Goal: Find contact information: Find contact information

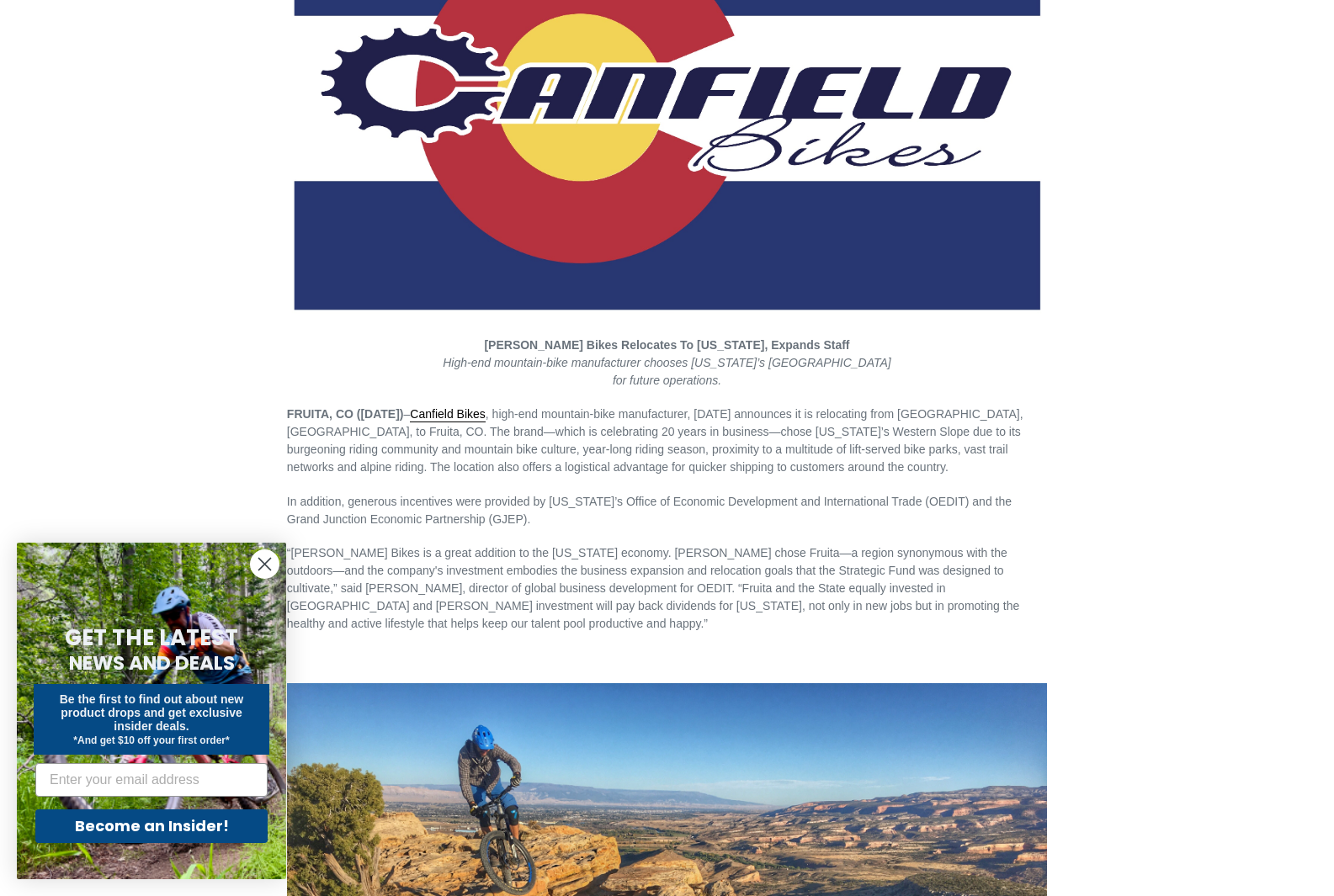
scroll to position [3070, 0]
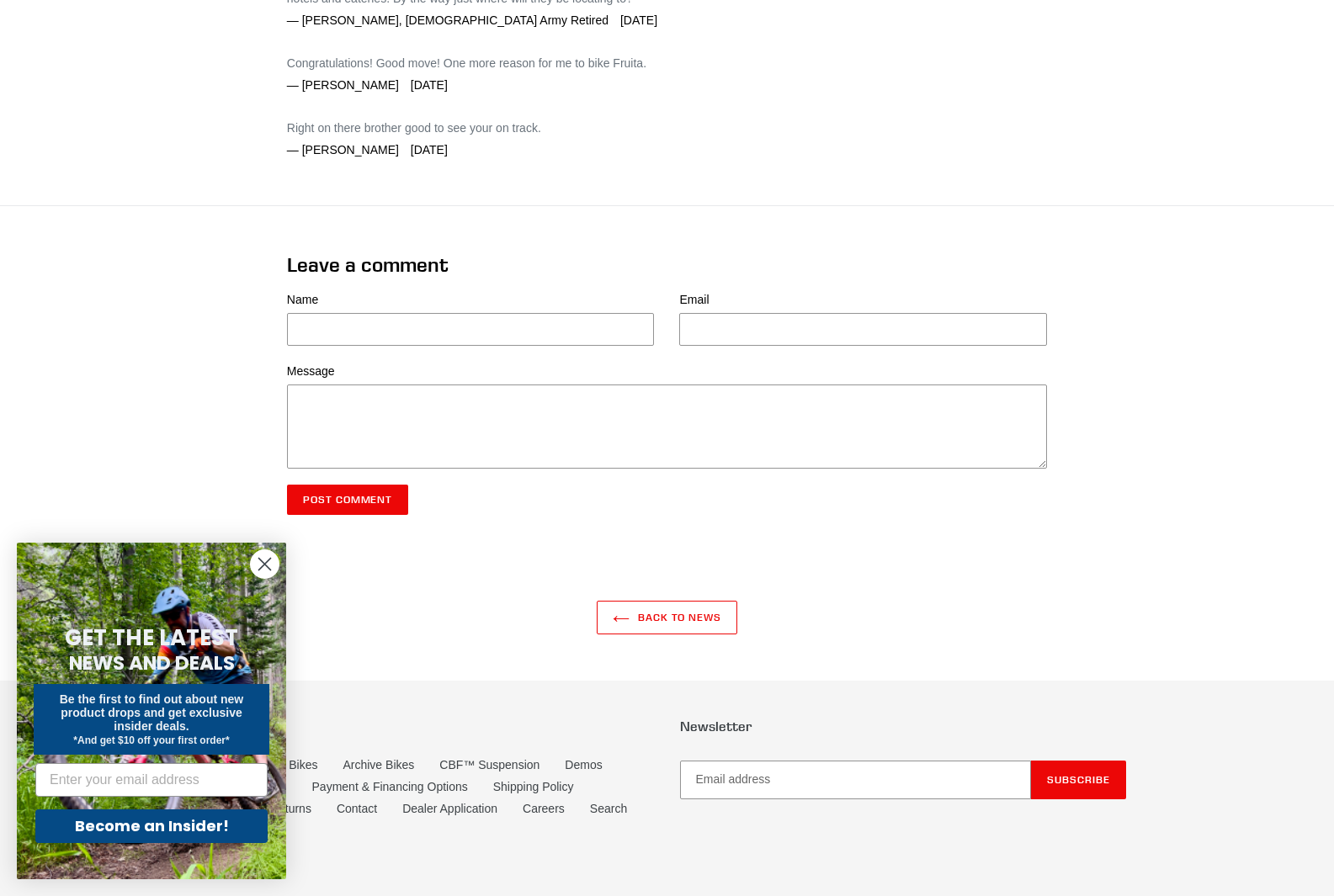
click at [261, 558] on circle "Close dialog" at bounding box center [265, 564] width 28 height 28
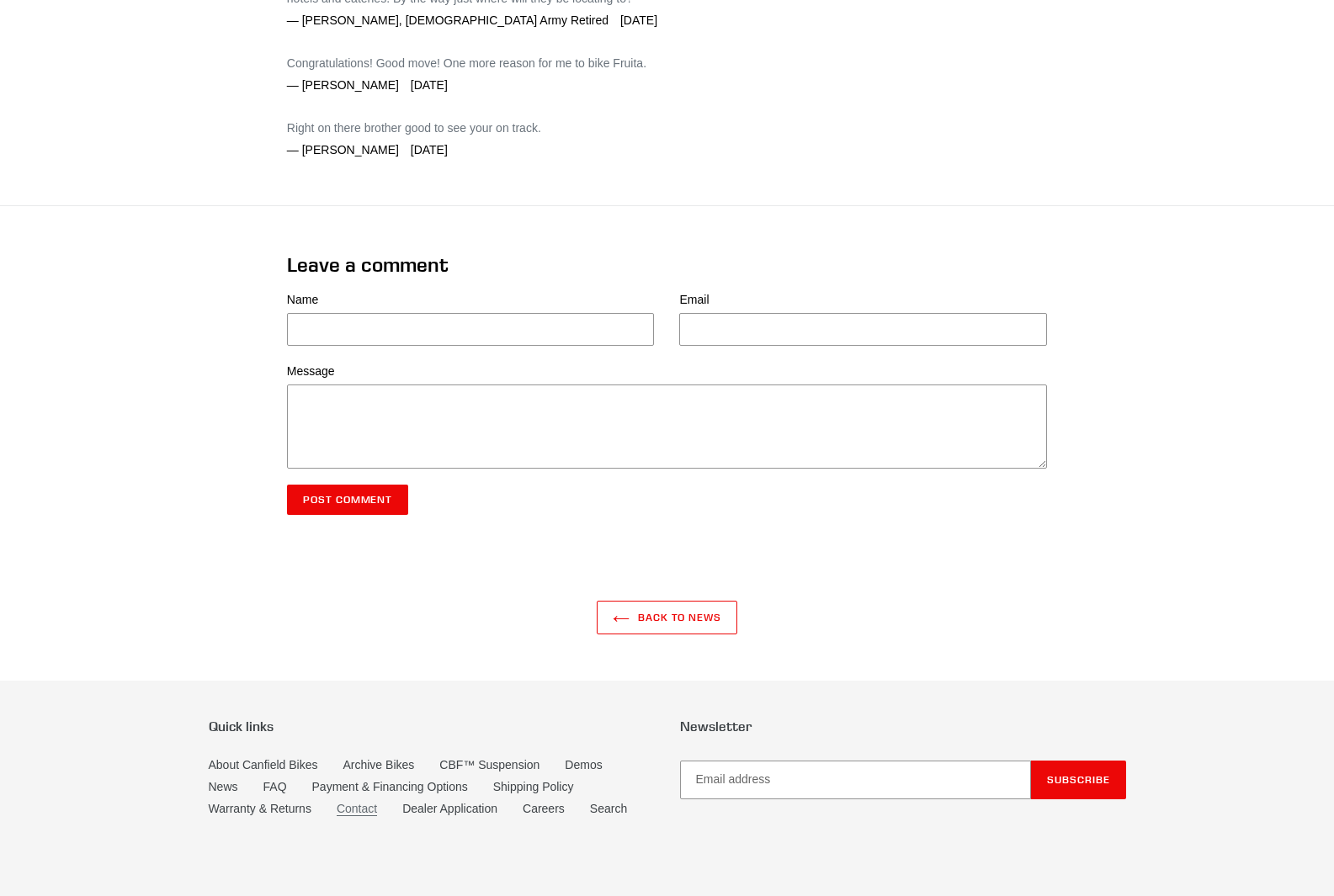
click at [343, 802] on link "Contact" at bounding box center [357, 809] width 41 height 15
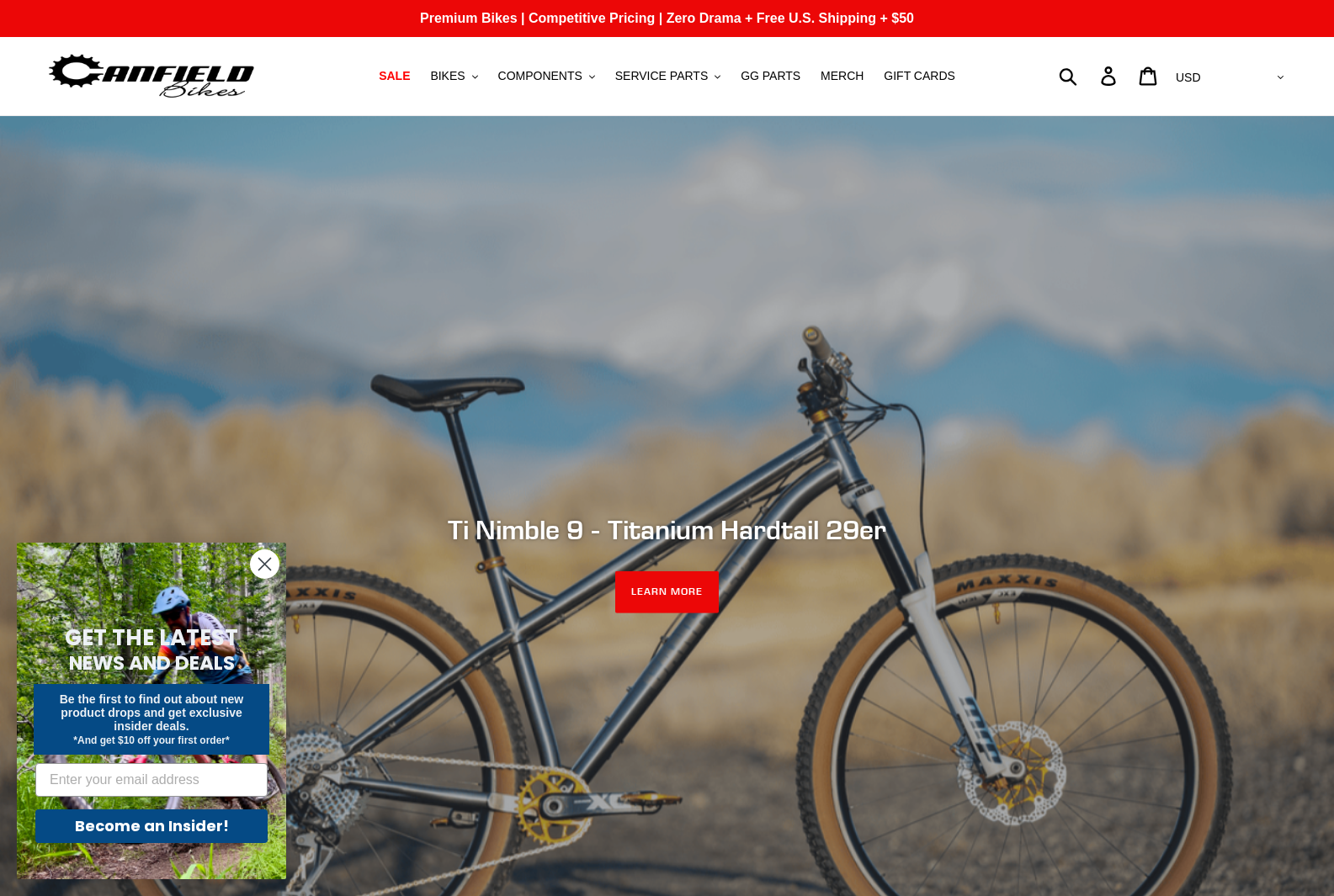
click at [264, 569] on circle "Close dialog" at bounding box center [265, 564] width 28 height 28
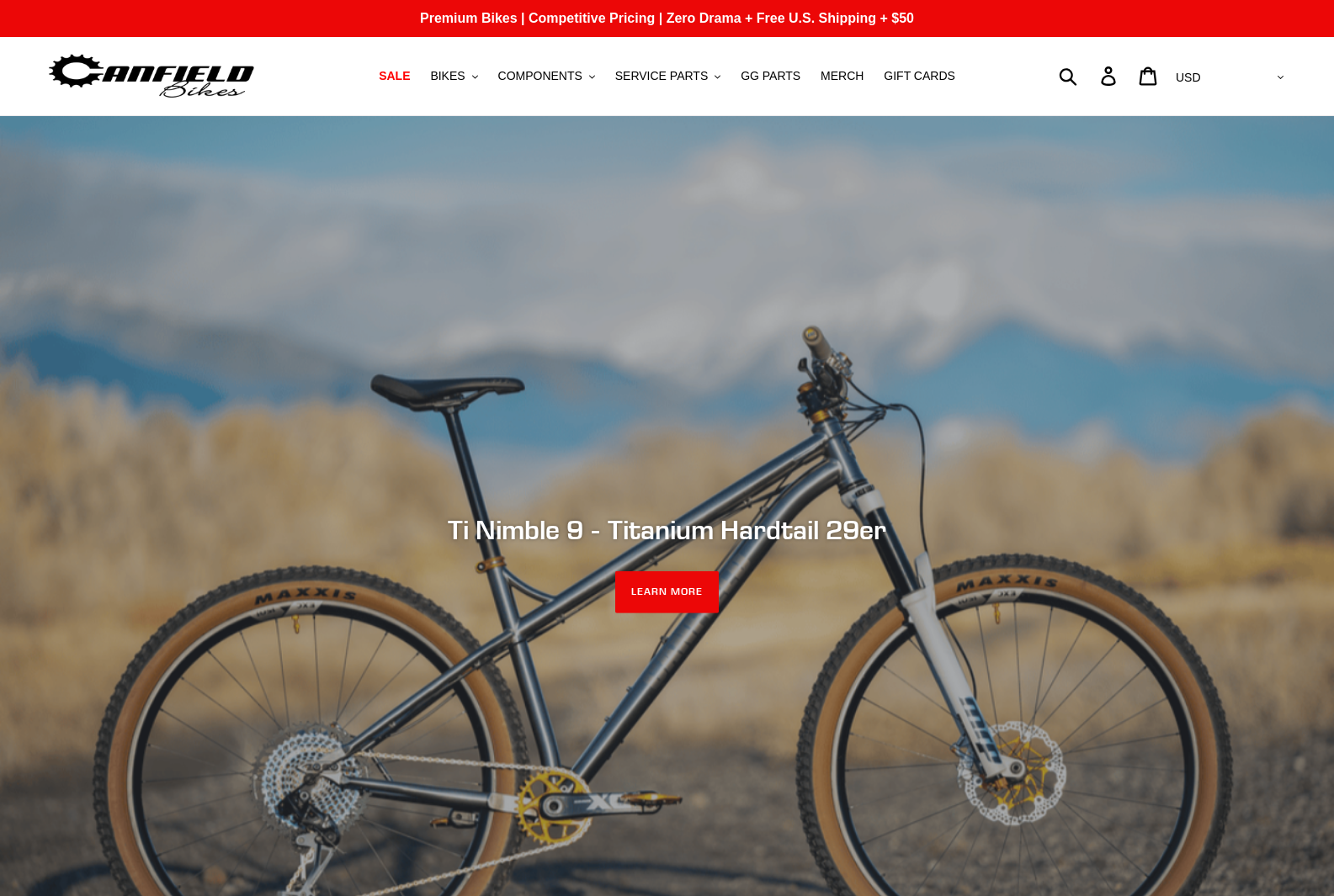
click at [1249, 82] on select "AED AFN ALL AMD ANG AUD AWG AZN BAM BBD BDT BGN BIF BND BOB BSD BWP BZD CAD CDF…" at bounding box center [1228, 78] width 118 height 31
click at [1118, 86] on icon at bounding box center [1108, 77] width 18 height 19
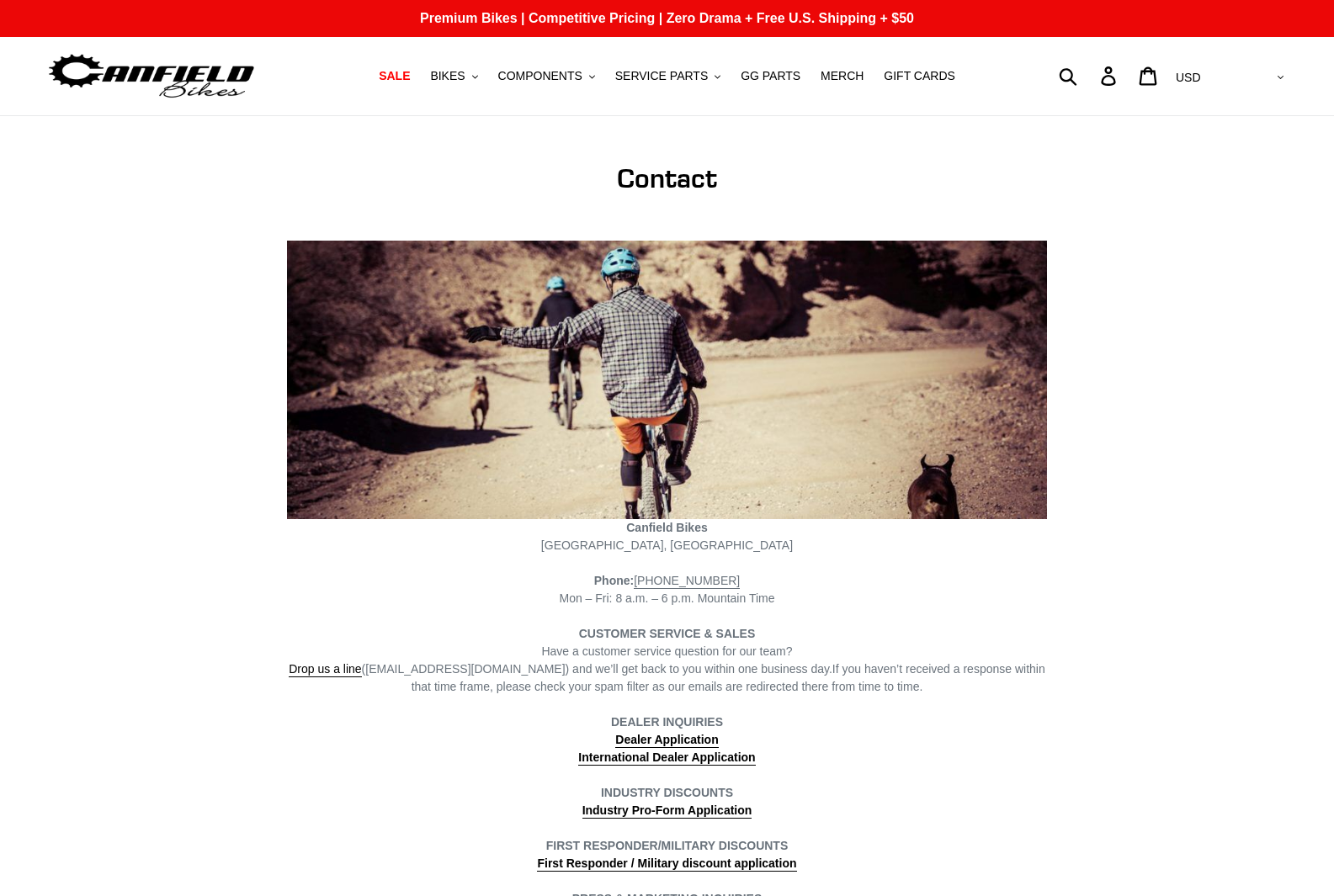
scroll to position [169, 0]
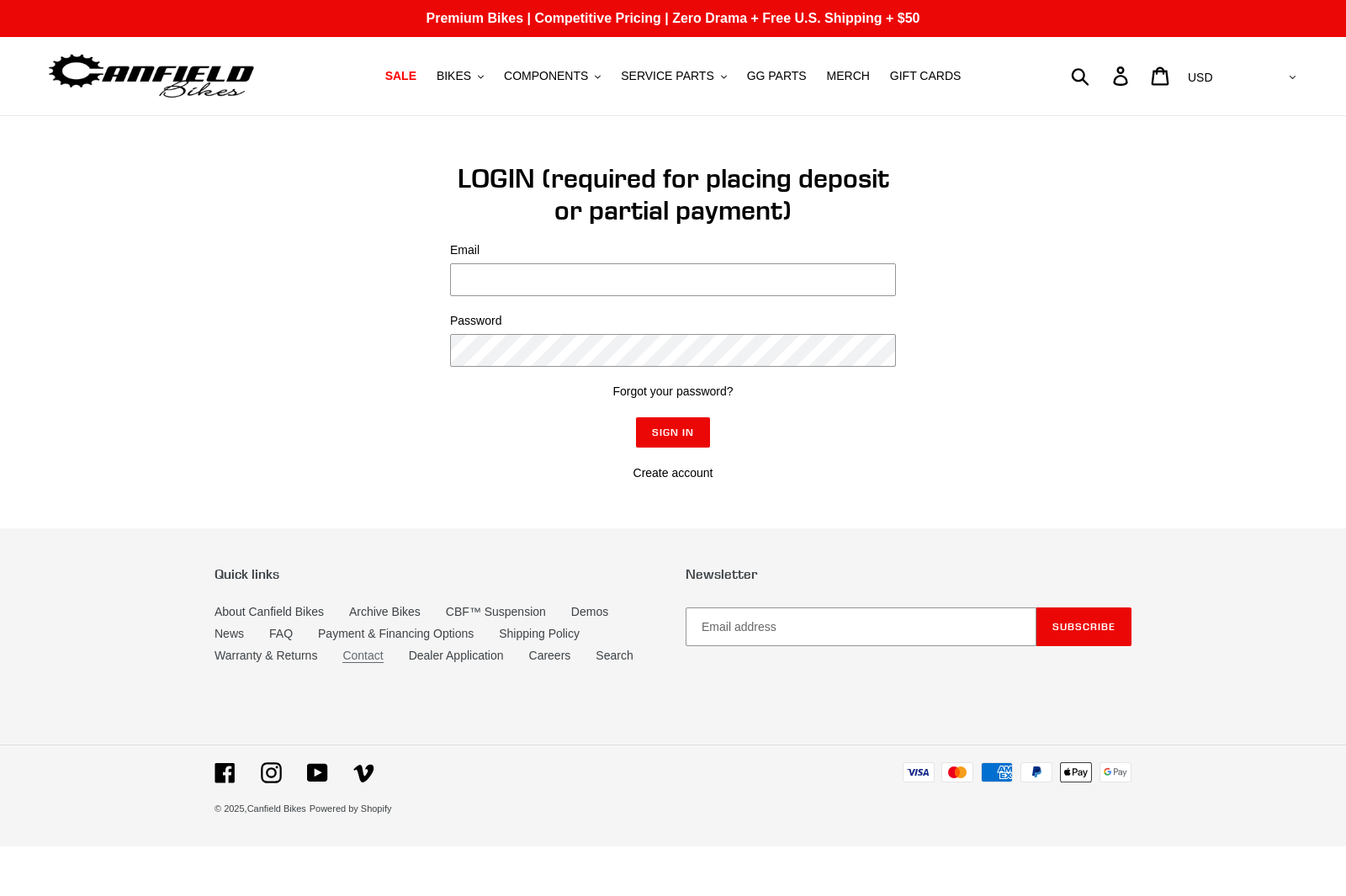
click at [355, 657] on link "Contact" at bounding box center [363, 656] width 41 height 15
